Goal: Task Accomplishment & Management: Use online tool/utility

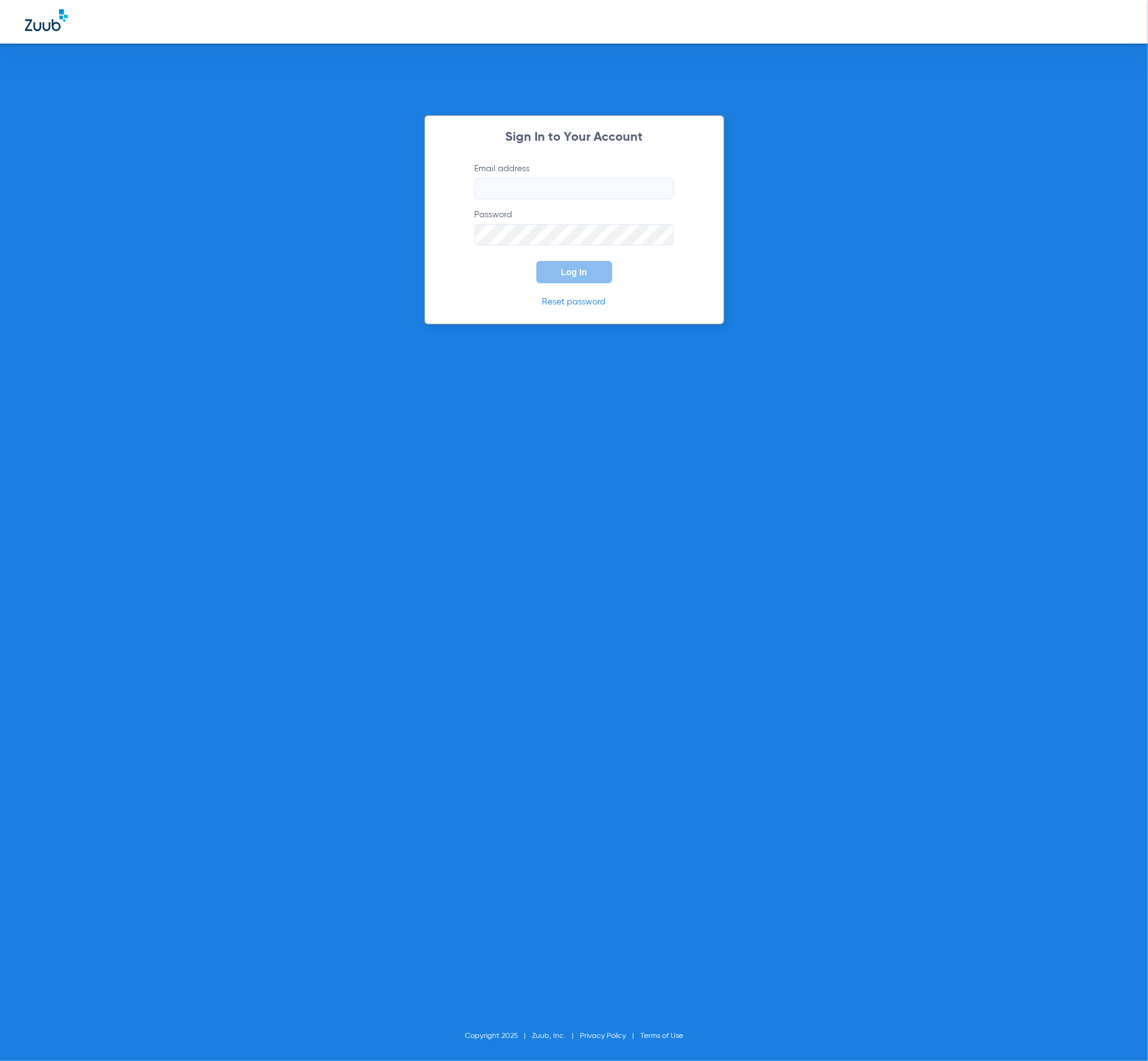
type input "[PERSON_NAME][EMAIL_ADDRESS][DOMAIN_NAME]"
click at [594, 272] on button "Log In" at bounding box center [574, 272] width 76 height 22
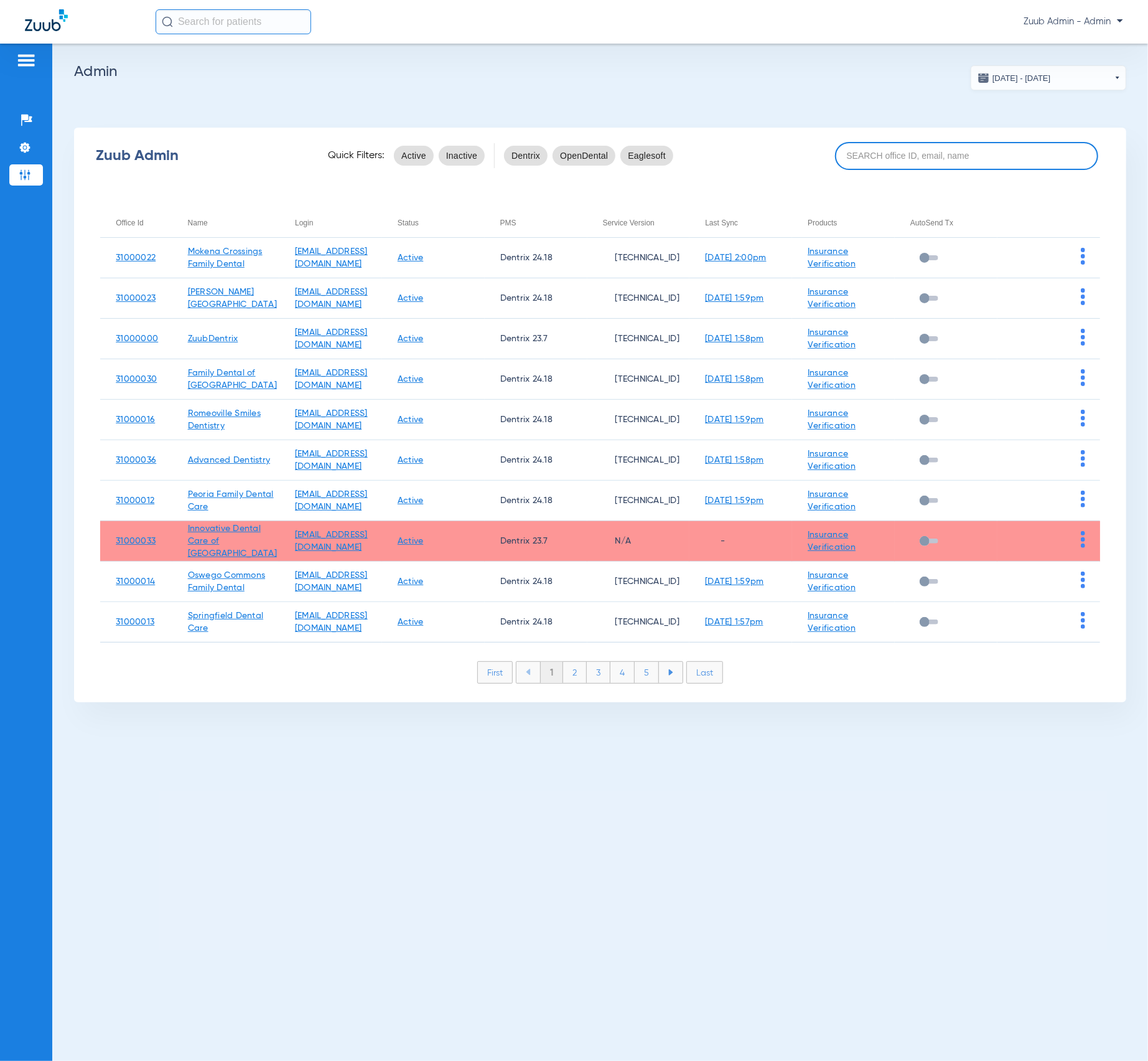
click at [882, 145] on input at bounding box center [967, 155] width 264 height 28
paste input "Oswego"
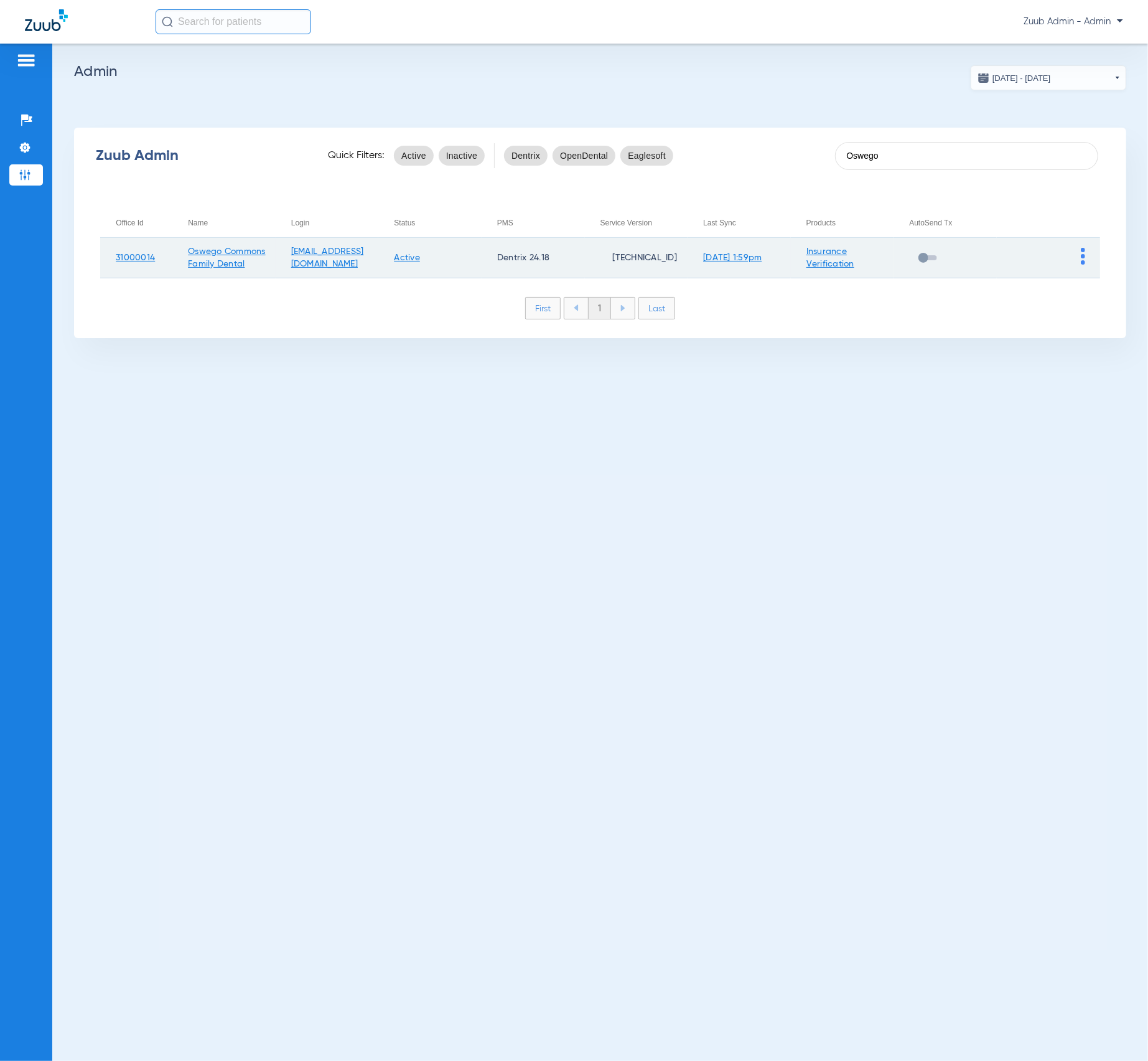
type input "Oswego"
click at [1085, 255] on img at bounding box center [1083, 255] width 4 height 16
click at [1067, 285] on span "View Account" at bounding box center [1049, 281] width 52 height 9
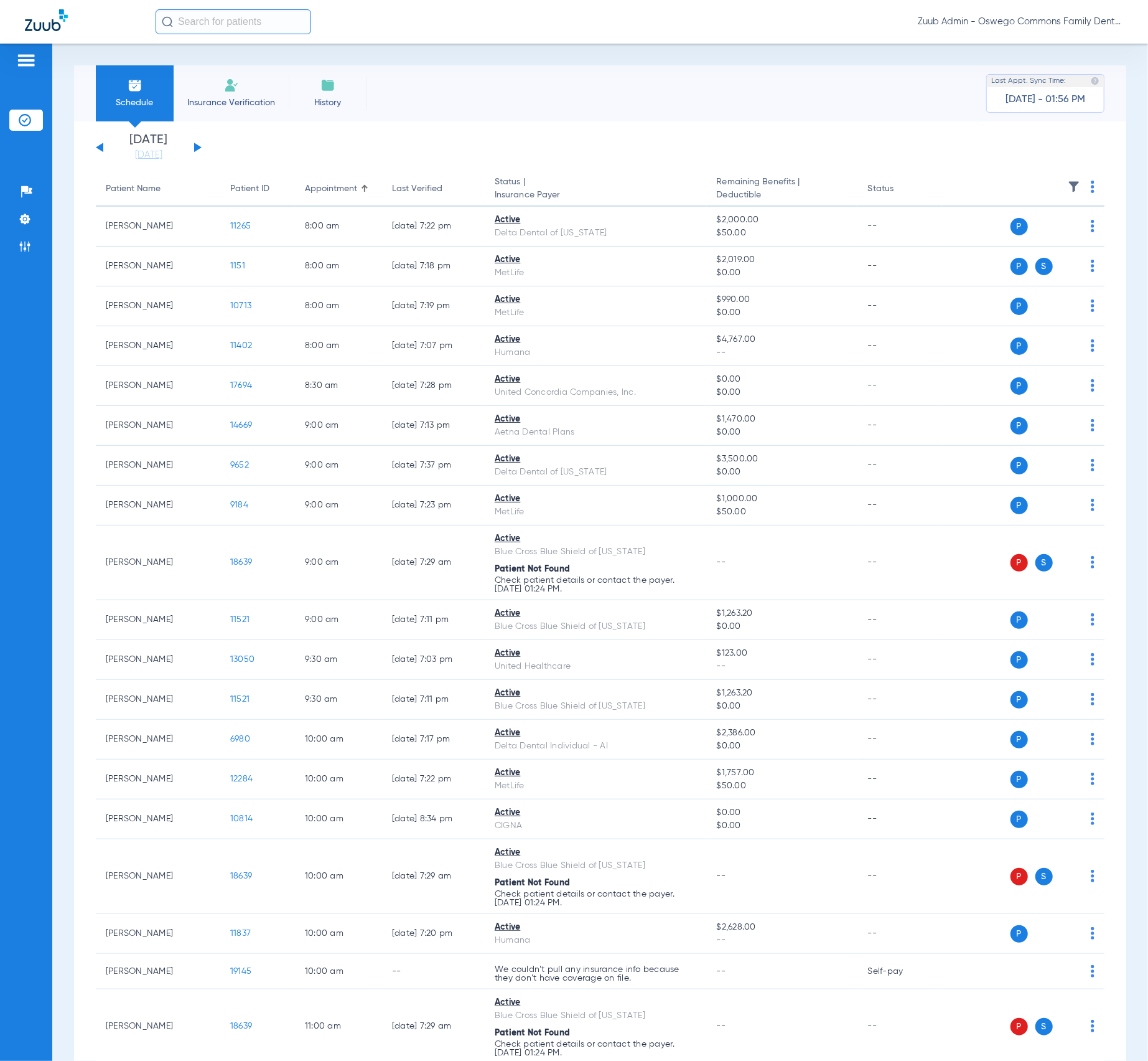
click at [264, 29] on input "text" at bounding box center [233, 22] width 155 height 25
type input "[PERSON_NAME]"
click at [258, 62] on td "16573" at bounding box center [272, 67] width 30 height 17
click at [286, 20] on input "[PERSON_NAME]" at bounding box center [233, 22] width 155 height 25
click at [288, 68] on td "[DATE]" at bounding box center [305, 67] width 36 height 17
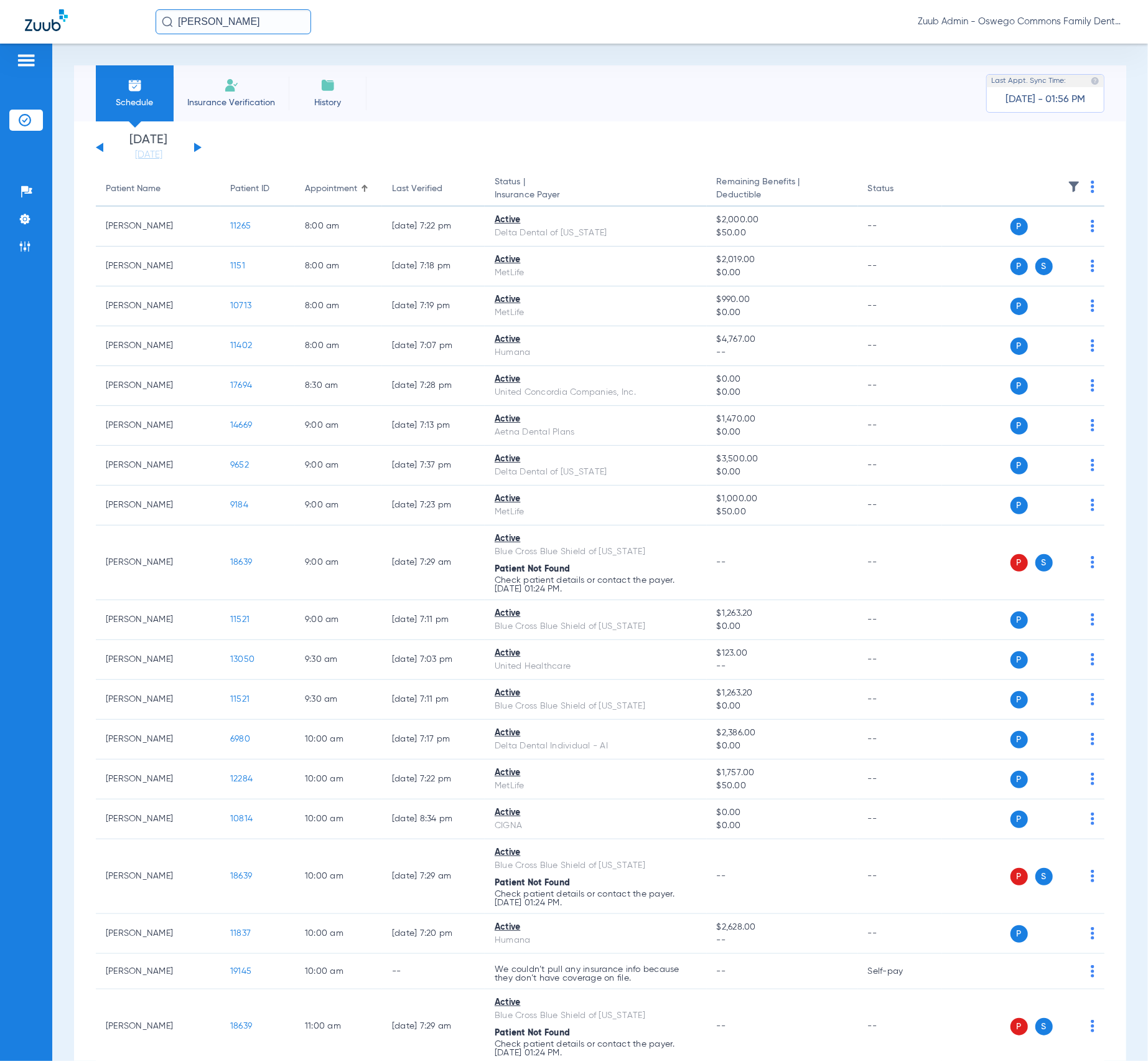
click at [260, 17] on input "[PERSON_NAME]" at bounding box center [233, 22] width 155 height 25
click at [271, 59] on td "16573" at bounding box center [272, 67] width 30 height 17
click at [292, 21] on input "text" at bounding box center [233, 22] width 155 height 25
type input "[PERSON_NAME] [PERSON_NAME]"
click at [356, 60] on td "[DATE]" at bounding box center [370, 67] width 29 height 17
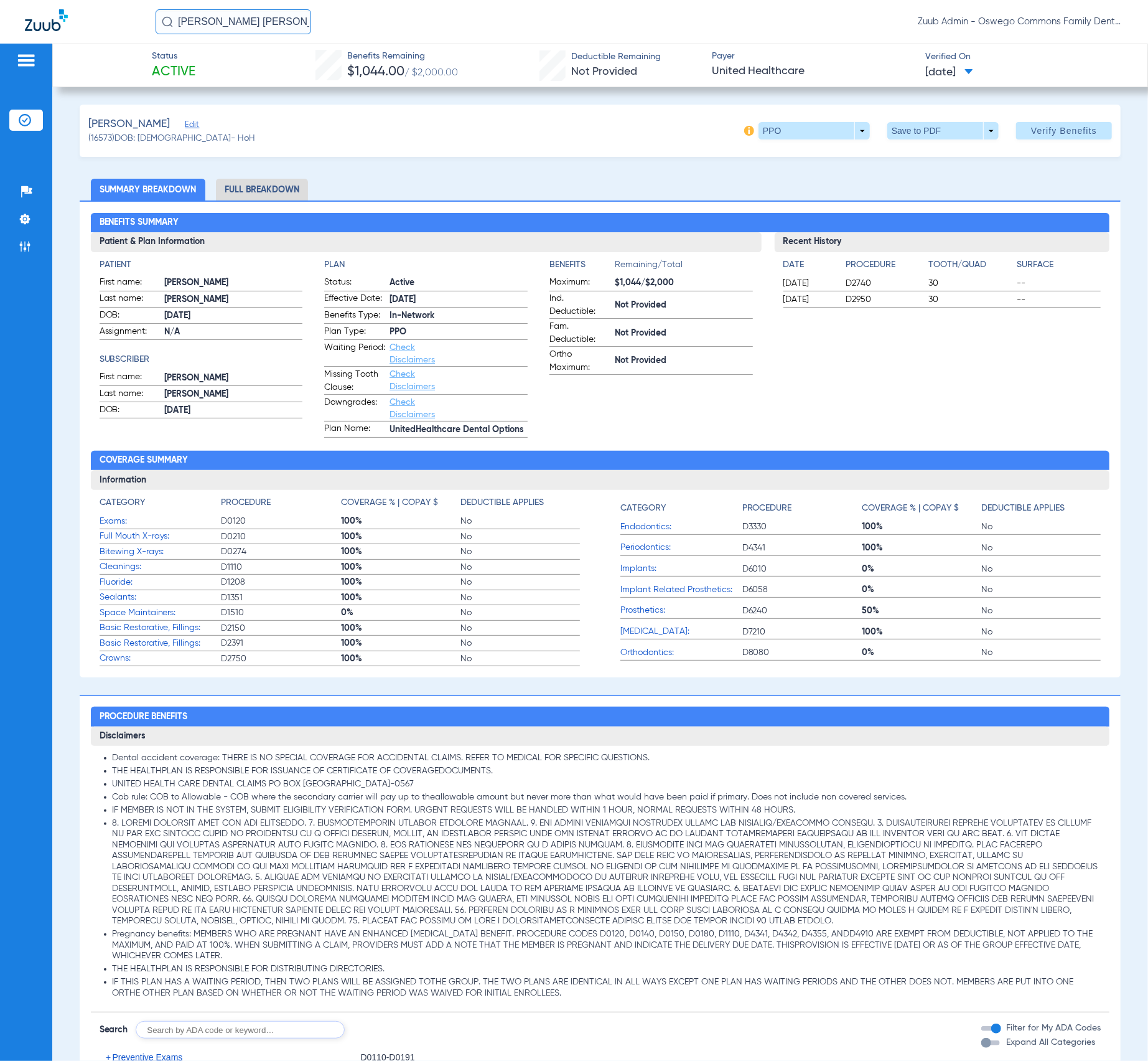
click at [256, 178] on li "Full Breakdown" at bounding box center [262, 189] width 92 height 21
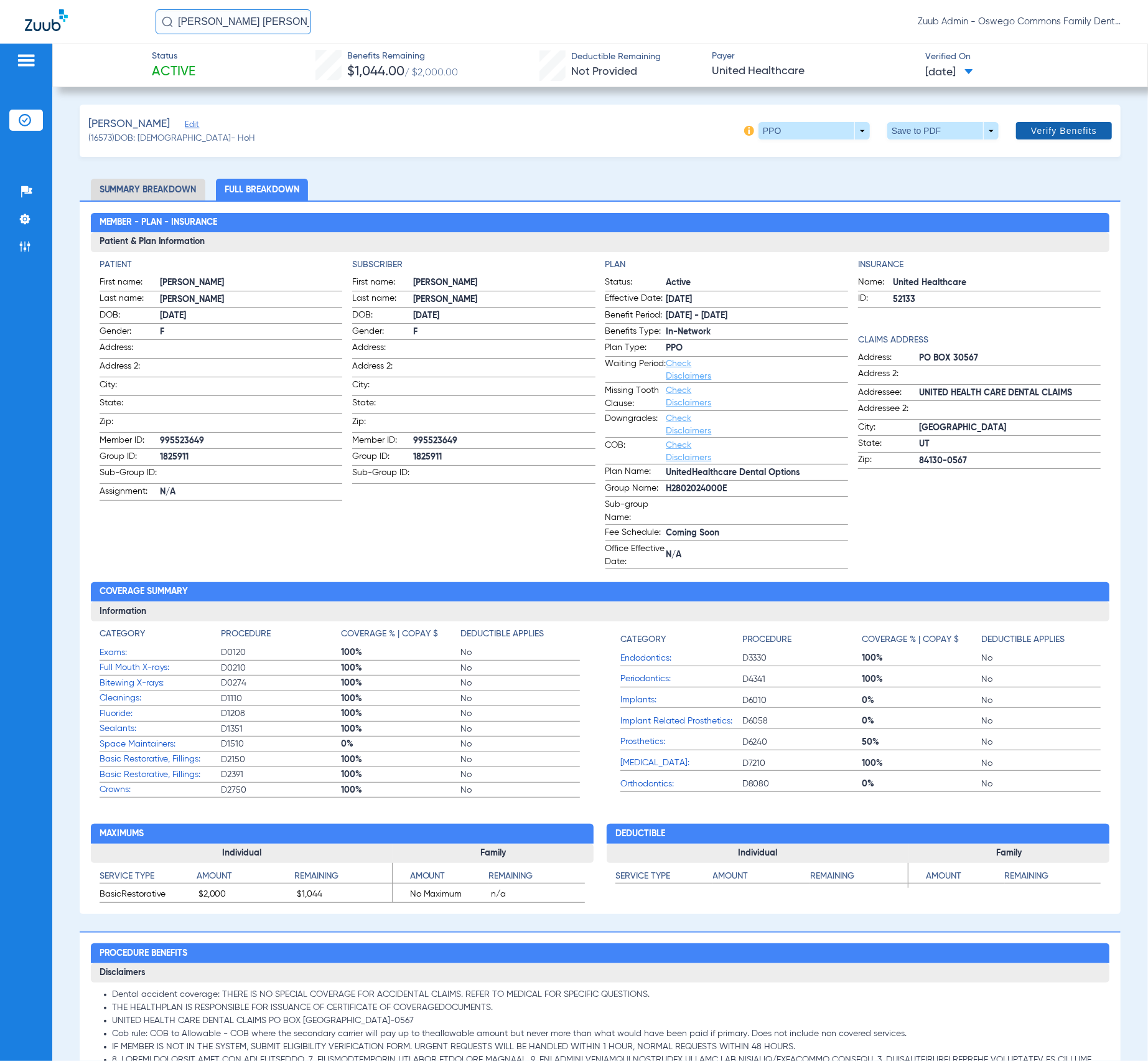
click at [1032, 128] on span "Verify Benefits" at bounding box center [1065, 131] width 66 height 10
click at [107, 139] on span "(16573) DOB: 10/20/1959 - HoH" at bounding box center [172, 138] width 167 height 13
copy span "16573"
